Goal: Information Seeking & Learning: Learn about a topic

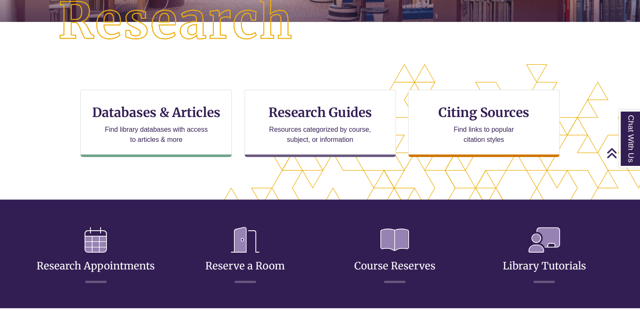
scroll to position [222, 0]
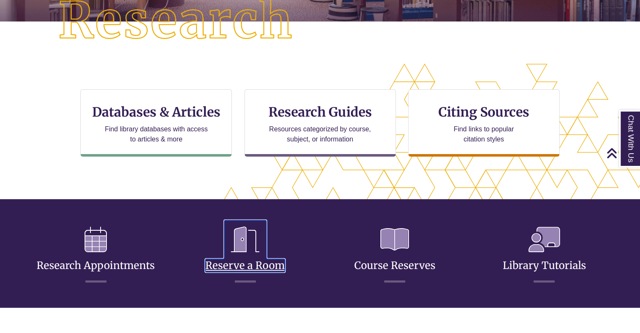
click at [217, 261] on link "Reserve a Room" at bounding box center [245, 255] width 80 height 33
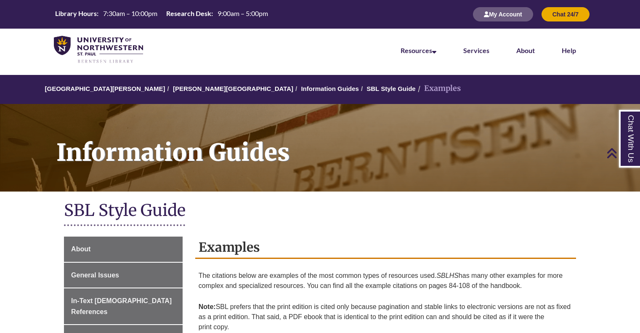
scroll to position [417, 0]
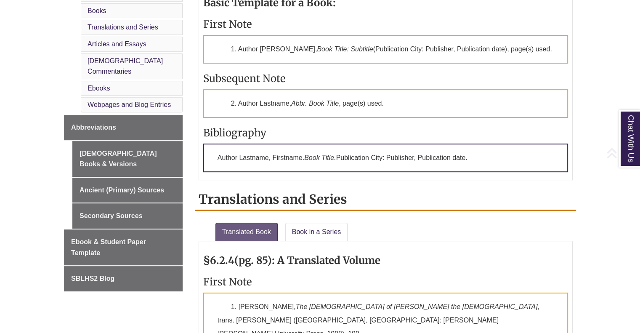
scroll to position [417, 0]
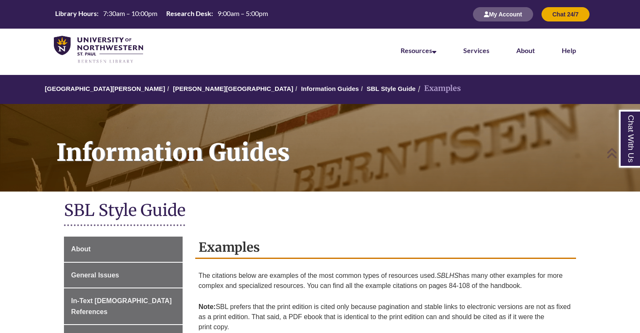
scroll to position [417, 0]
